Goal: Feedback & Contribution: Leave review/rating

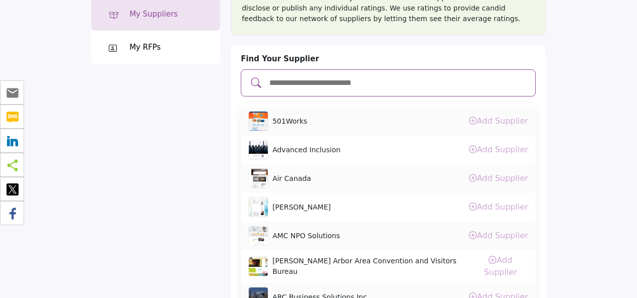
scroll to position [64, 0]
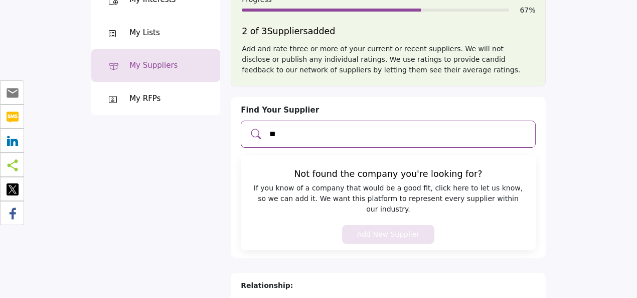
type input "*"
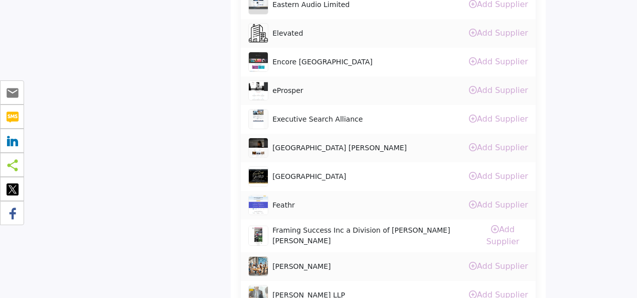
scroll to position [1029, 0]
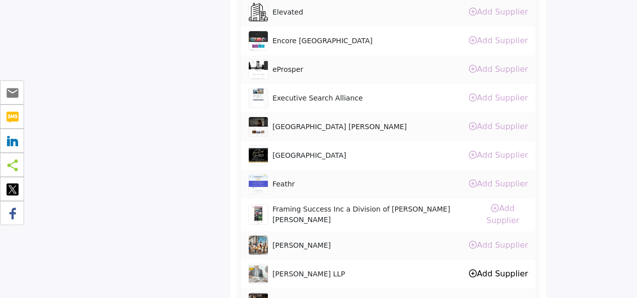
click at [491, 269] on link "Add Supplier" at bounding box center [498, 274] width 59 height 10
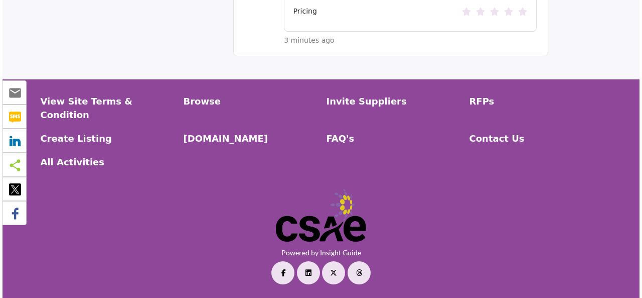
scroll to position [644, 0]
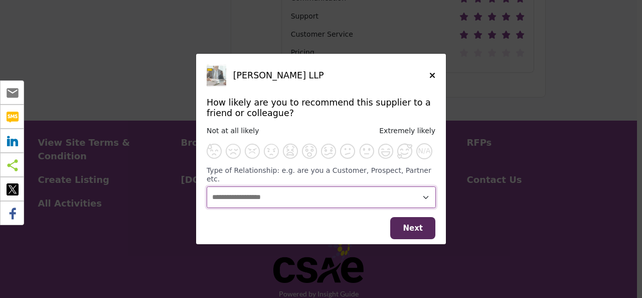
click at [426, 194] on select "**********" at bounding box center [321, 196] width 229 height 21
select select "********"
click at [207, 186] on select "**********" at bounding box center [321, 196] width 229 height 21
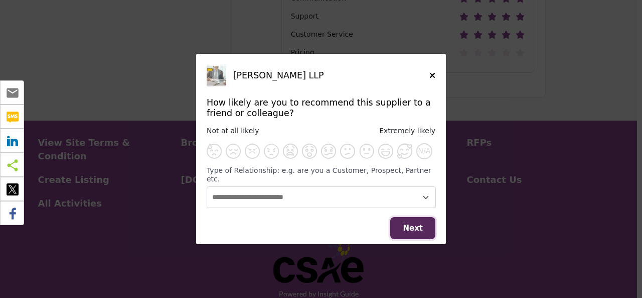
click at [410, 229] on button "Next" at bounding box center [412, 228] width 45 height 23
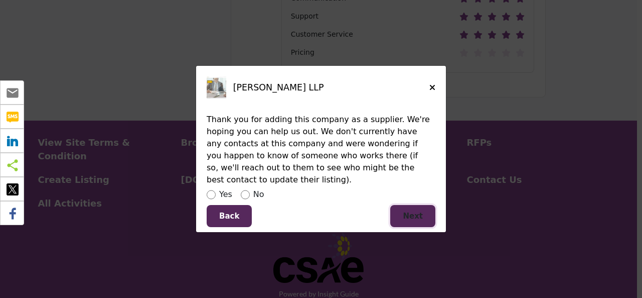
click at [431, 214] on button "Next" at bounding box center [412, 216] width 45 height 23
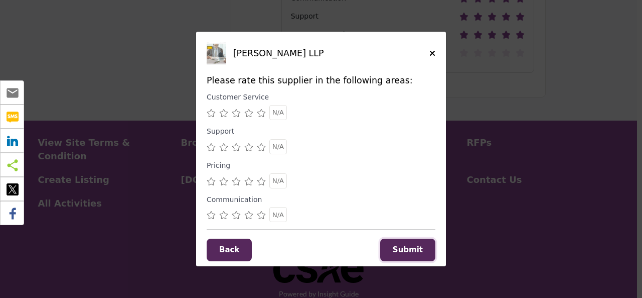
click at [416, 250] on span "Submit" at bounding box center [408, 249] width 30 height 9
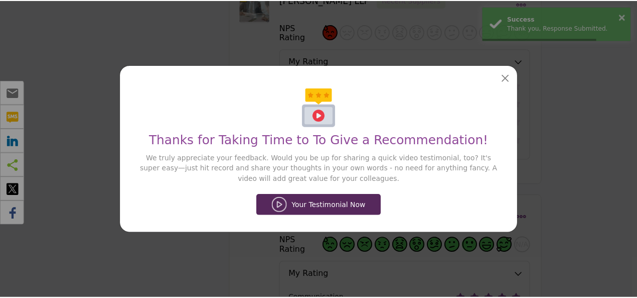
scroll to position [644, 0]
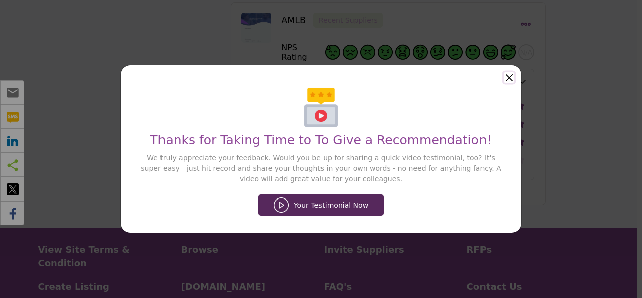
click at [511, 78] on button "Close" at bounding box center [509, 77] width 11 height 11
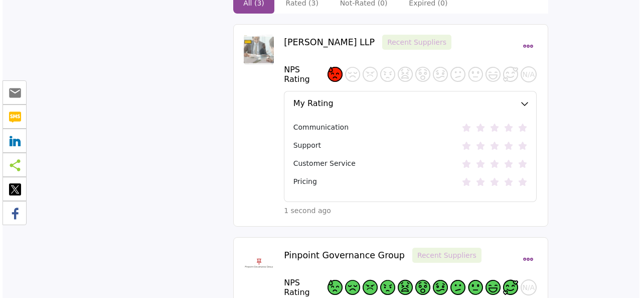
scroll to position [178, 0]
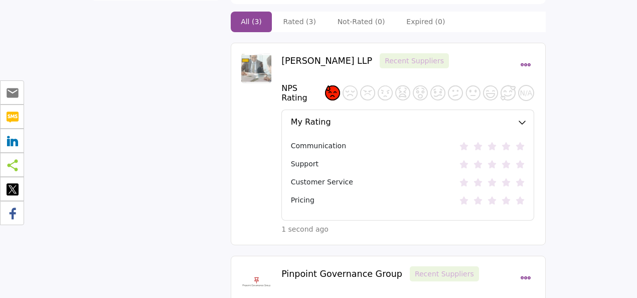
click at [526, 59] on icon "Select Dropdown Menu Options" at bounding box center [525, 64] width 11 height 11
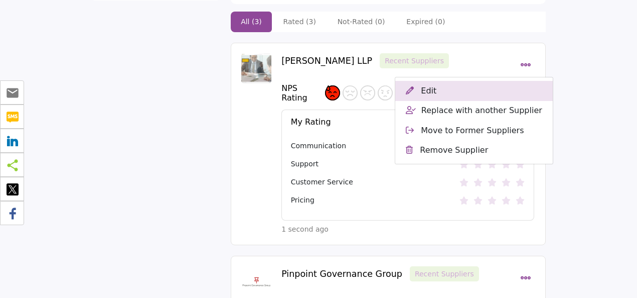
click at [437, 81] on button "Edit" at bounding box center [474, 91] width 157 height 20
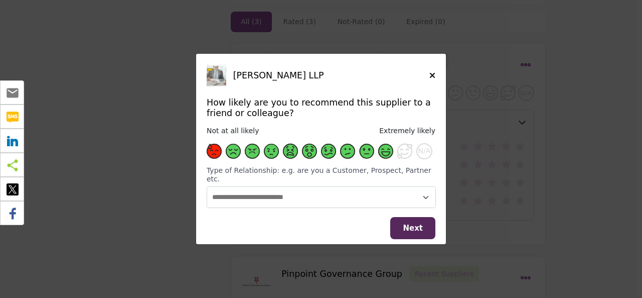
click at [387, 154] on span "Supplier Rating and Recommendation Modal for Gardiner Roberts LLP" at bounding box center [385, 151] width 15 height 15
click at [417, 223] on span "Next" at bounding box center [413, 227] width 20 height 9
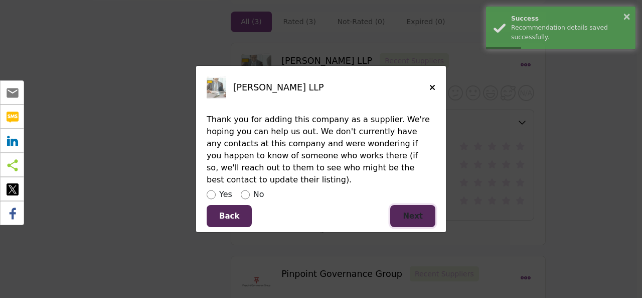
click at [405, 213] on button "Next" at bounding box center [412, 216] width 45 height 23
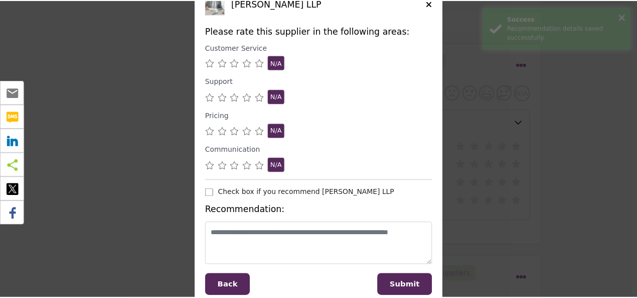
scroll to position [46, 0]
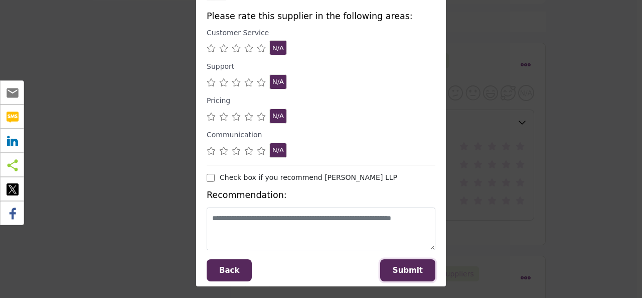
click at [405, 268] on span "Submit" at bounding box center [408, 270] width 30 height 9
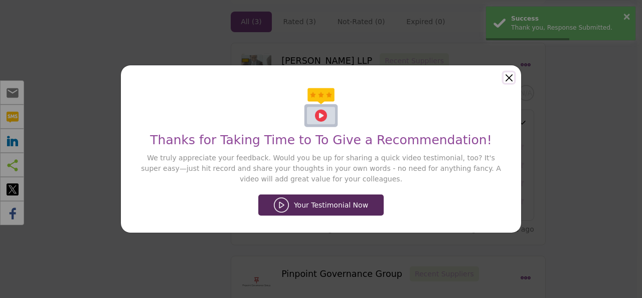
click at [508, 77] on button "Close" at bounding box center [509, 77] width 11 height 11
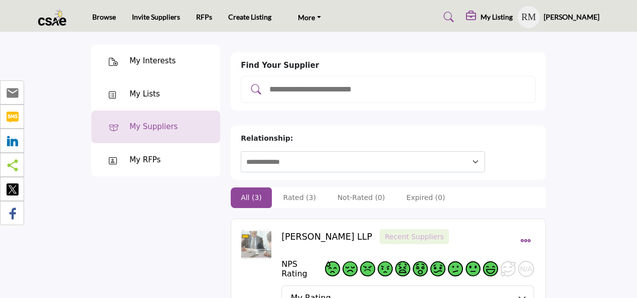
scroll to position [0, 0]
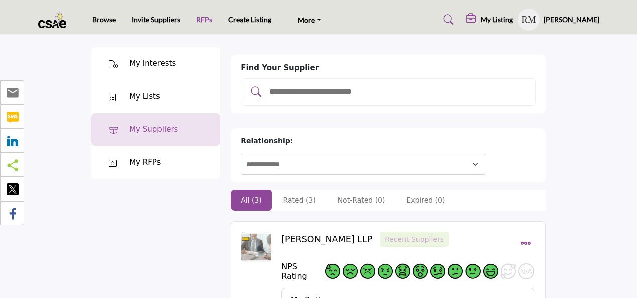
click at [199, 21] on link "RFPs" at bounding box center [204, 19] width 16 height 9
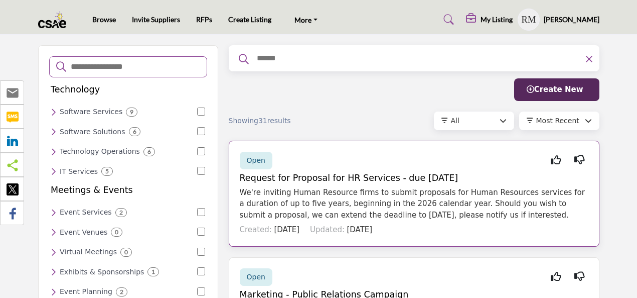
click at [266, 162] on div "Open" at bounding box center [256, 161] width 33 height 18
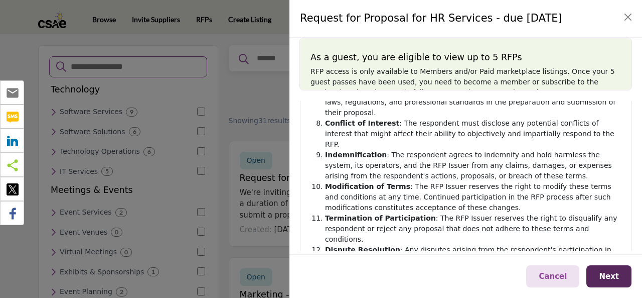
scroll to position [339, 0]
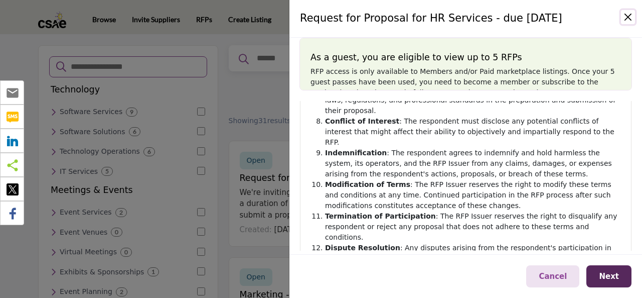
click at [630, 20] on button "Close" at bounding box center [628, 17] width 14 height 14
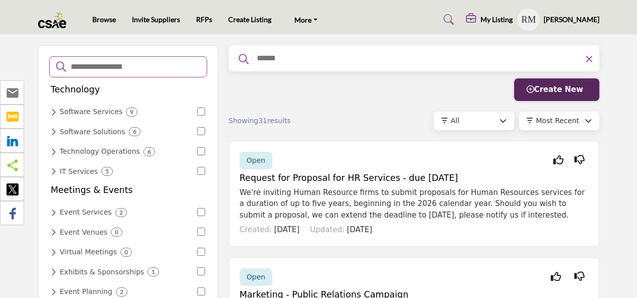
click at [573, 89] on span "Create New" at bounding box center [555, 89] width 57 height 9
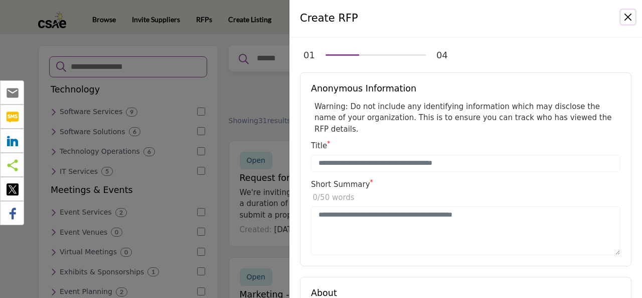
click at [629, 15] on button "Close" at bounding box center [628, 17] width 14 height 14
